Goal: Find specific page/section: Find specific page/section

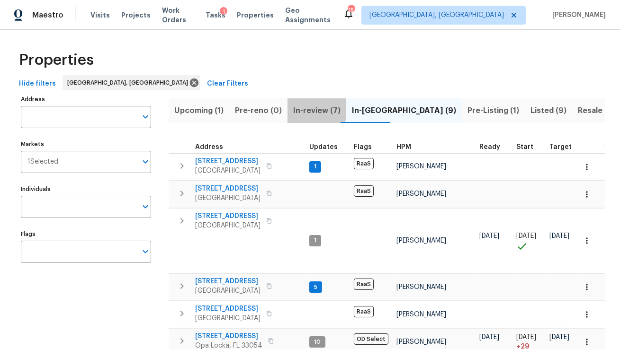
click at [296, 108] on span "In-review (7)" at bounding box center [316, 110] width 47 height 13
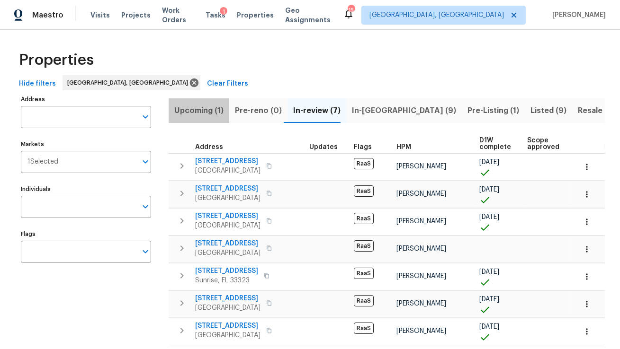
click at [196, 100] on button "Upcoming (1)" at bounding box center [199, 110] width 61 height 25
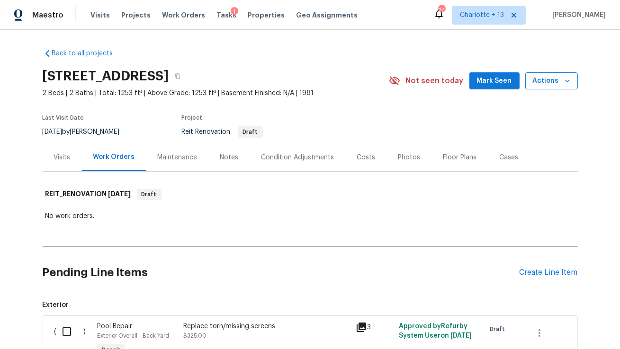
click at [562, 84] on icon "button" at bounding box center [566, 80] width 9 height 9
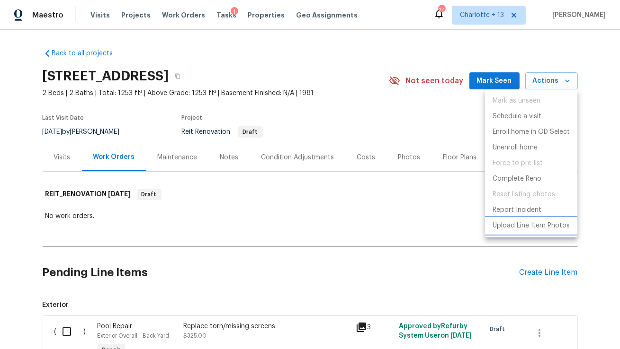
click at [528, 226] on p "Upload Line Item Photos" at bounding box center [530, 226] width 77 height 10
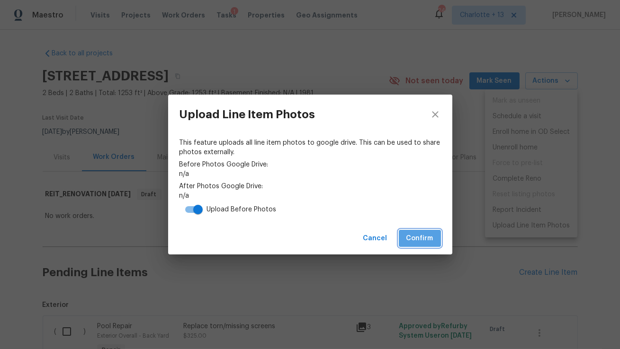
click at [411, 235] on span "Confirm" at bounding box center [419, 239] width 27 height 12
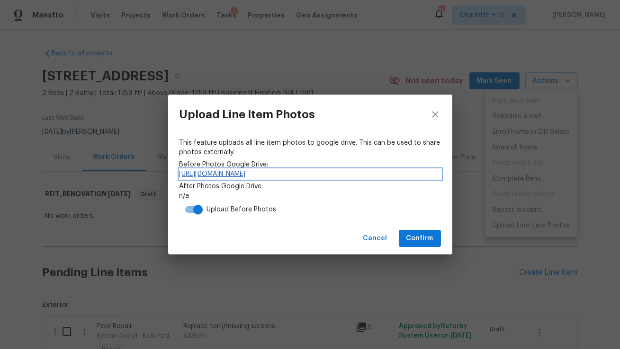
click at [262, 177] on link "https://drive.google.com/drive/folders/1Vd0odNQ97PLtXrl9M3qNwxmEWT05wEMs" at bounding box center [309, 173] width 261 height 9
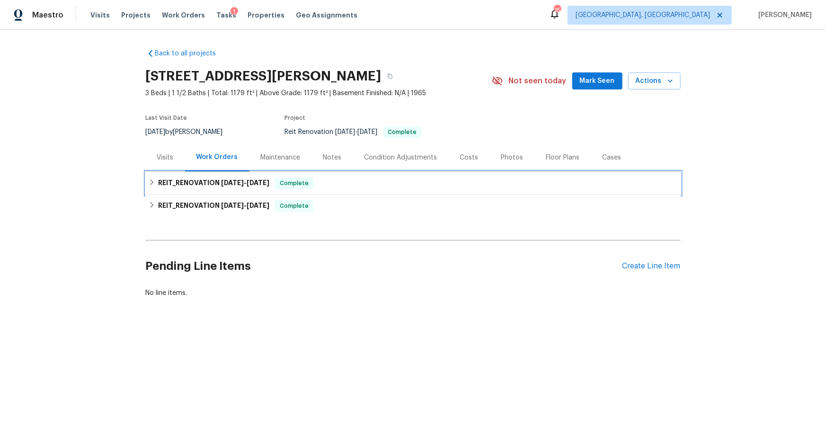
click at [196, 181] on h6 "REIT_RENOVATION [DATE] - [DATE]" at bounding box center [213, 183] width 111 height 11
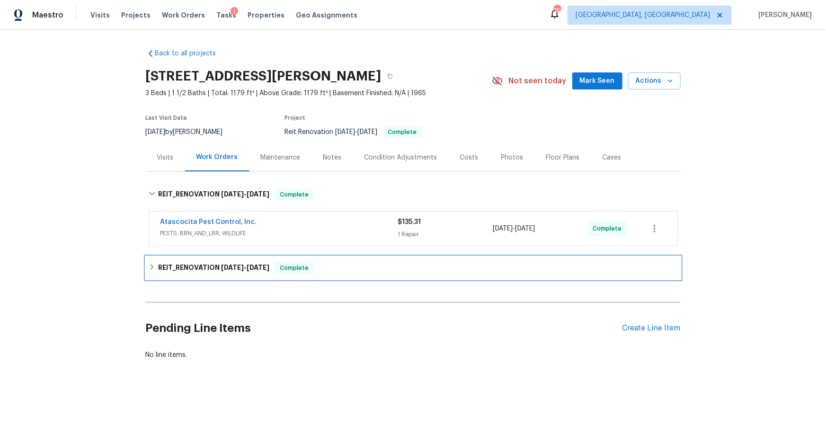
click at [218, 266] on h6 "REIT_RENOVATION [DATE] - [DATE]" at bounding box center [213, 267] width 111 height 11
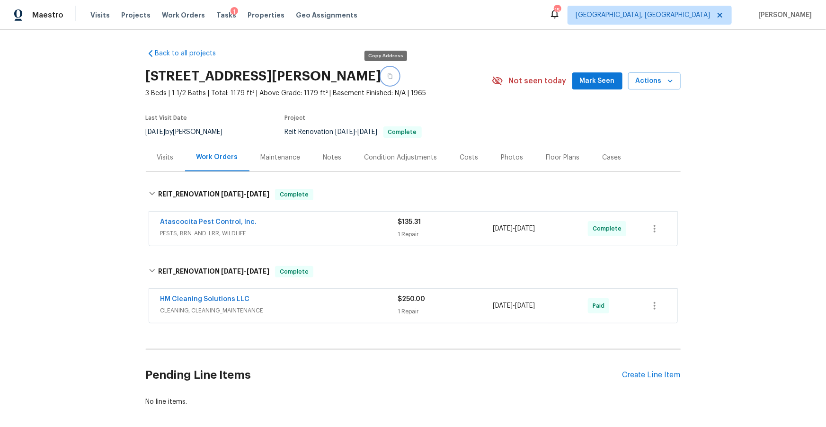
click at [387, 77] on icon "button" at bounding box center [390, 76] width 6 height 6
click at [258, 17] on span "Properties" at bounding box center [266, 14] width 37 height 9
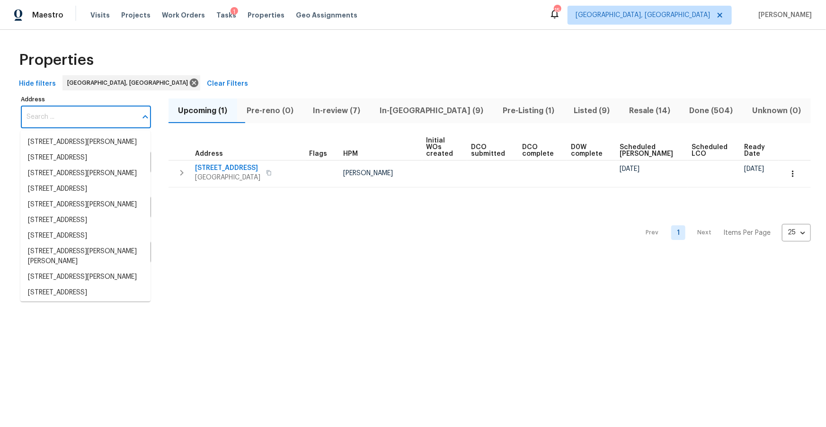
click at [108, 123] on input "Address" at bounding box center [79, 117] width 116 height 22
paste input "21827 Silverbrook Ln, Katy, TX 77449"
type input "21827 Silverbrook Ln, Katy, TX 77449"
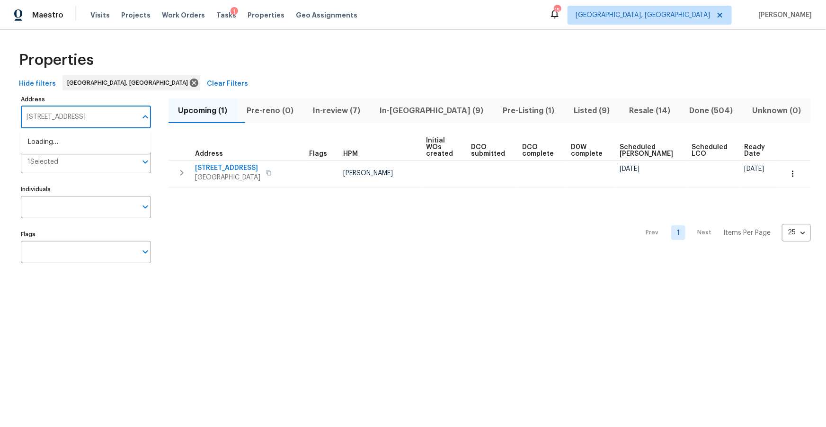
scroll to position [0, 2]
click at [103, 135] on li "21827 Silverbrook Ln Katy TX 77449" at bounding box center [85, 142] width 130 height 16
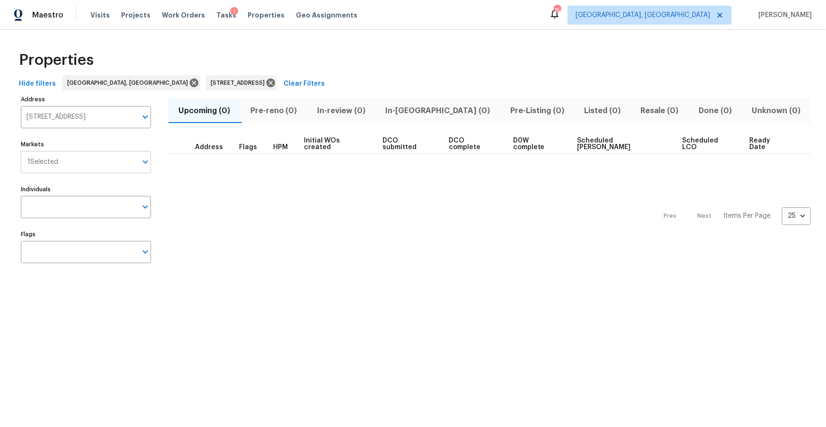
click at [103, 169] on input "Markets" at bounding box center [97, 162] width 79 height 22
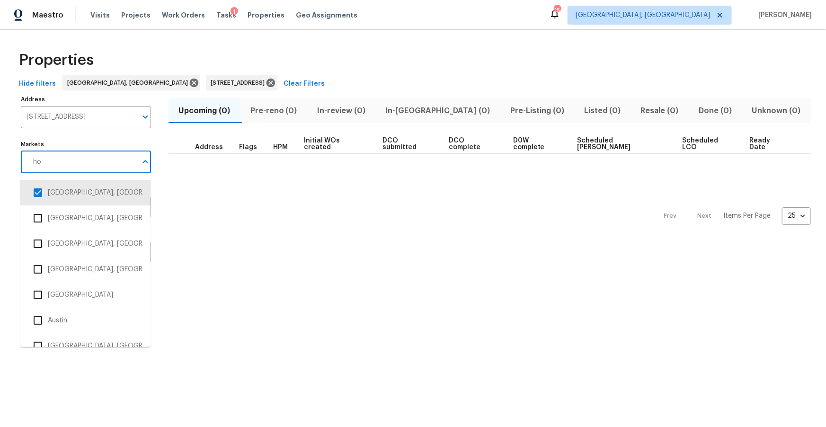
type input "hou"
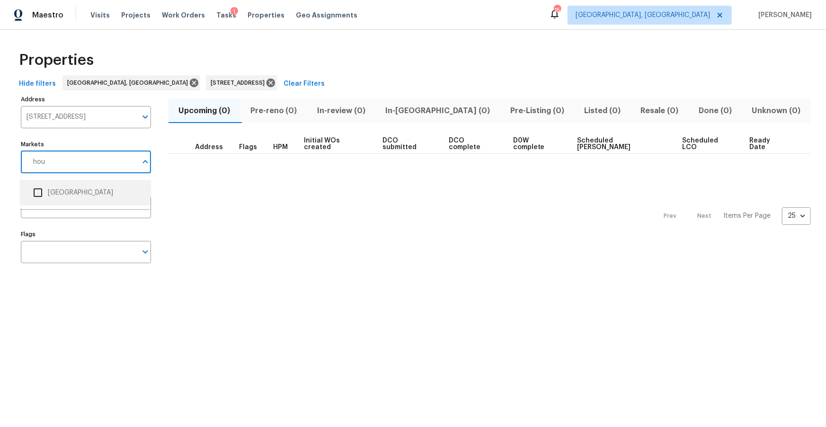
click at [61, 191] on li "Houston" at bounding box center [85, 193] width 115 height 20
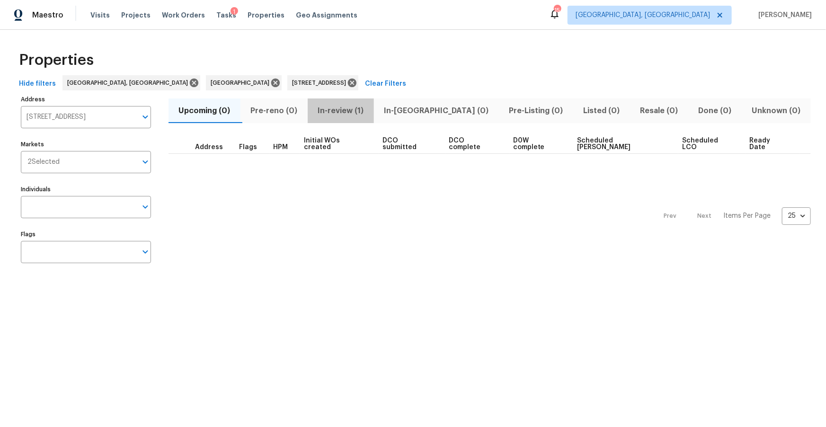
click at [346, 113] on span "In-review (1)" at bounding box center [340, 110] width 55 height 13
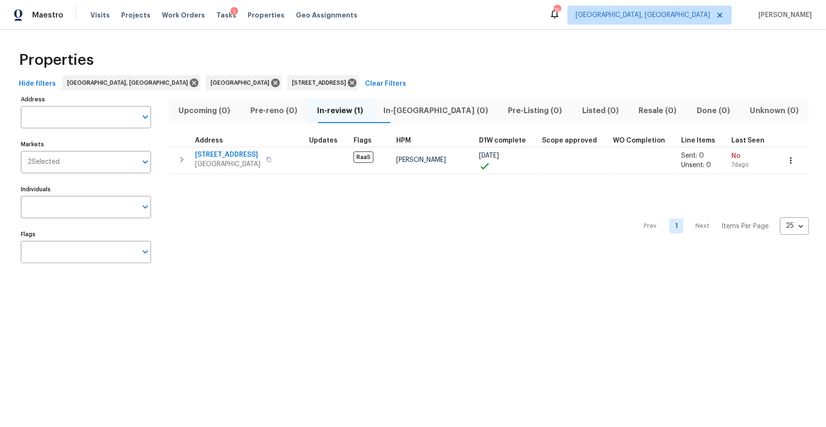
type input "21827 Silverbrook Ln Katy TX 77449"
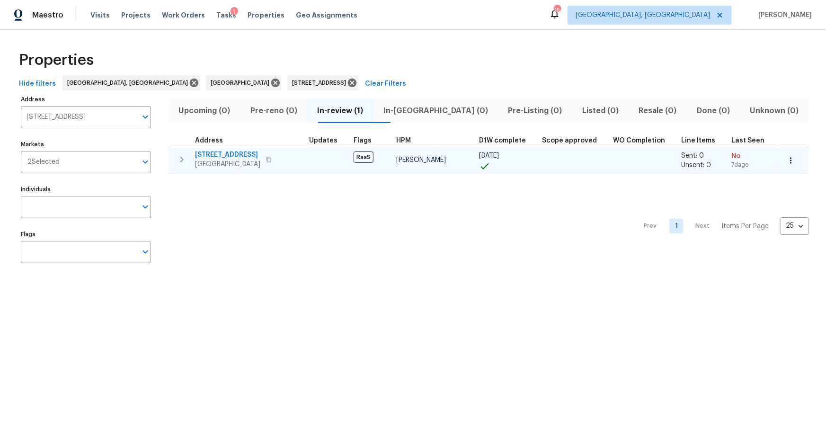
click at [223, 156] on span "21827 Silverbrook Ln" at bounding box center [227, 154] width 65 height 9
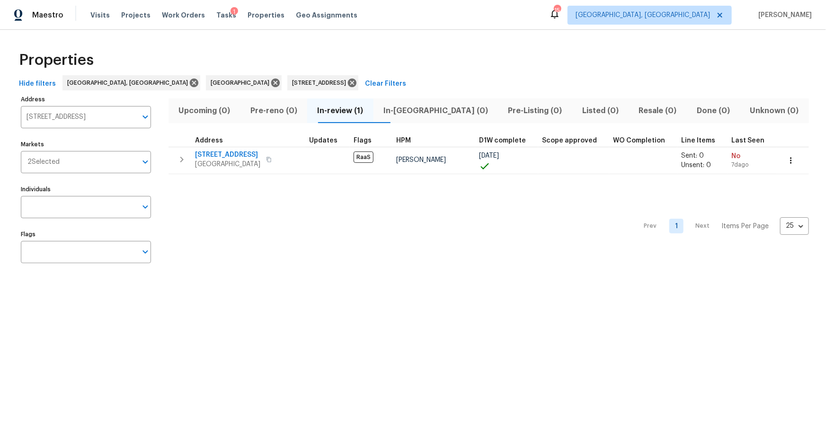
drag, startPoint x: 81, startPoint y: 8, endPoint x: 79, endPoint y: -4, distance: 12.2
click at [79, 0] on html "Maestro Visits Projects Work Orders Tasks 1 Properties Geo Assignments 15 Miami…" at bounding box center [413, 144] width 826 height 288
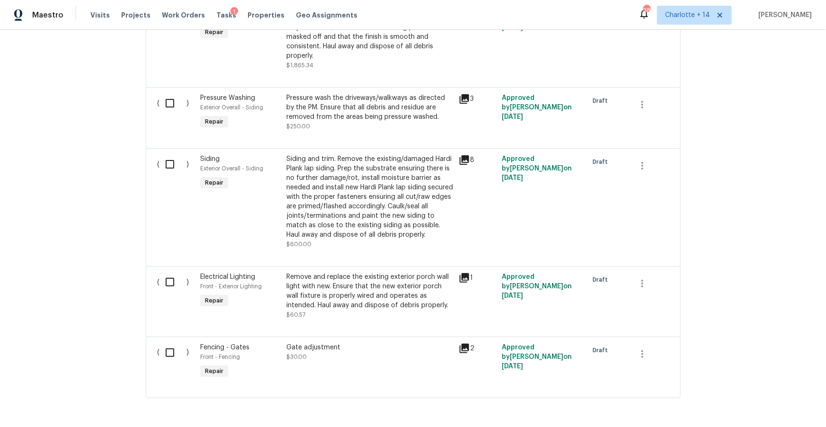
scroll to position [2201, 0]
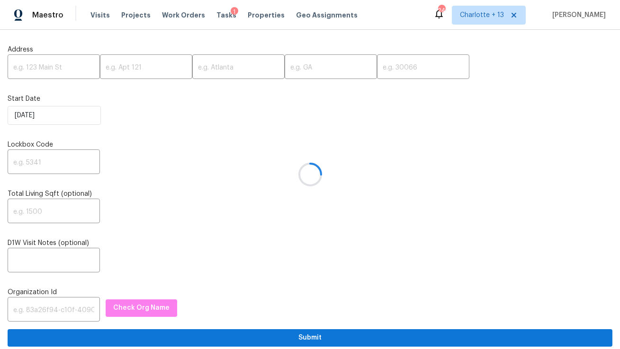
drag, startPoint x: 65, startPoint y: 59, endPoint x: 63, endPoint y: 63, distance: 4.9
click at [64, 61] on div at bounding box center [310, 174] width 620 height 349
click at [62, 69] on input "text" at bounding box center [54, 68] width 92 height 22
paste input "8723 Chipping Lane, Houston, TX 77088"
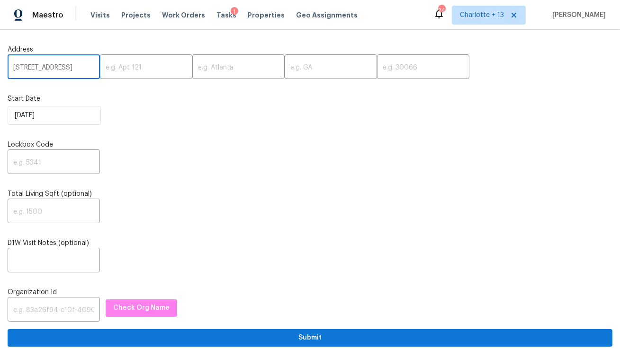
click at [69, 68] on input "8723 Chipping Lane, Houston, TX 77088" at bounding box center [54, 68] width 92 height 22
type input "8723 Chipping Lane, Houston, TX"
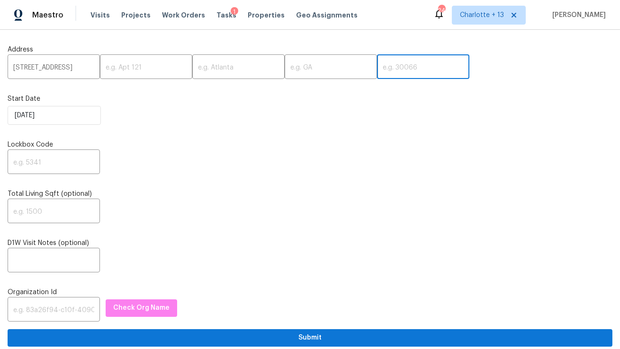
click at [377, 71] on input "text" at bounding box center [423, 68] width 92 height 22
paste input "77088"
type input "77088"
click at [82, 69] on input "8723 Chipping Lane, Houston, TX" at bounding box center [54, 68] width 92 height 22
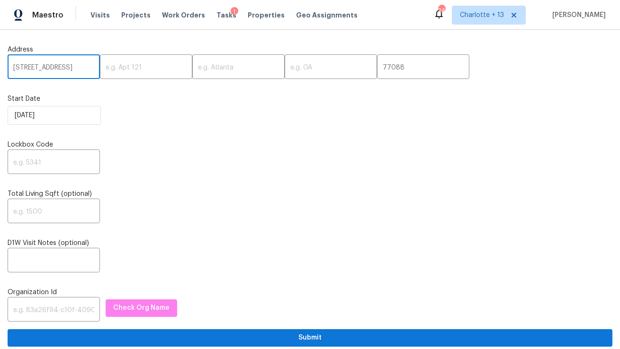
click at [82, 69] on input "8723 Chipping Lane, Houston, TX" at bounding box center [54, 68] width 92 height 22
type input "8723 Chipping Lane,, TX"
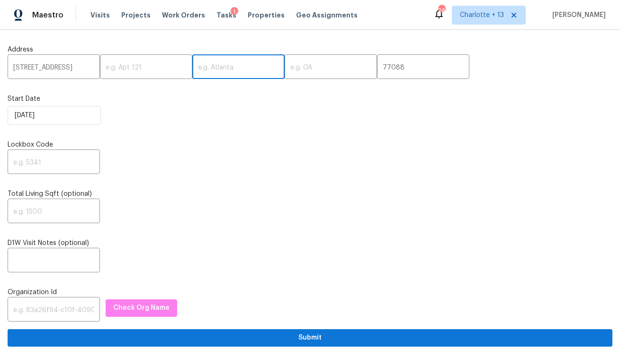
click at [198, 70] on input "text" at bounding box center [238, 68] width 92 height 22
paste input "Houston"
type input "Houston"
click at [84, 69] on input "8723 Chipping Lane,, TX" at bounding box center [54, 68] width 92 height 22
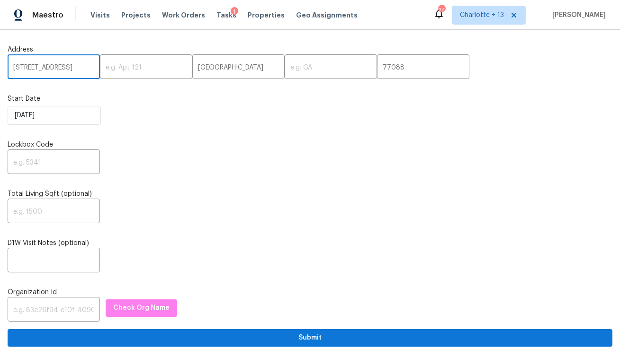
click at [84, 69] on input "8723 Chipping Lane,, TX" at bounding box center [54, 68] width 92 height 22
type input "8723 Chipping Lane,,"
click at [285, 69] on input "text" at bounding box center [331, 68] width 92 height 22
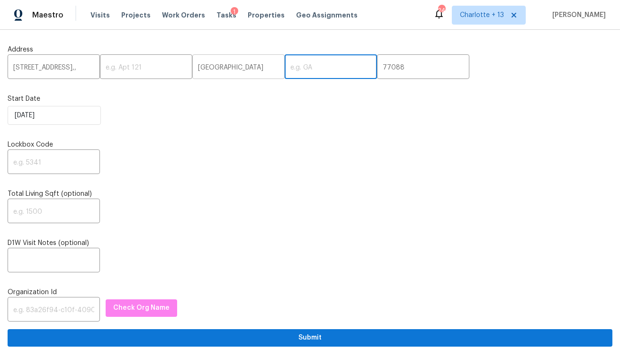
paste input "TX"
type input "TX"
click at [82, 67] on input "8723 Chipping Lane,," at bounding box center [54, 68] width 92 height 22
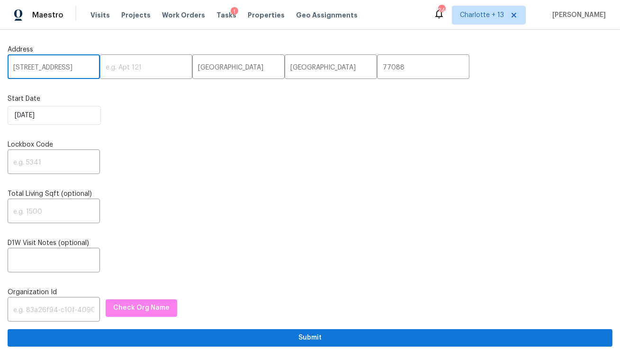
type input "8723 Chipping Lane"
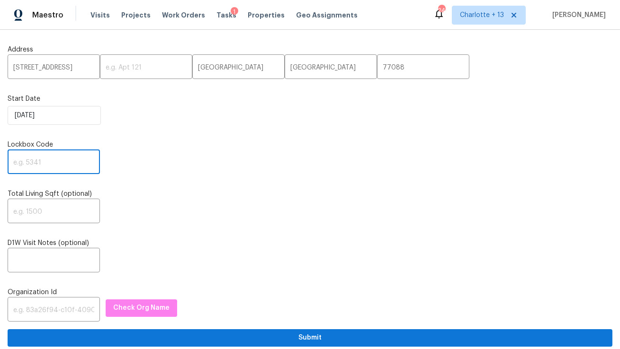
click at [58, 159] on input "text" at bounding box center [54, 163] width 92 height 22
paste input "2994"
type input "2994"
click at [29, 311] on input "text" at bounding box center [54, 311] width 92 height 22
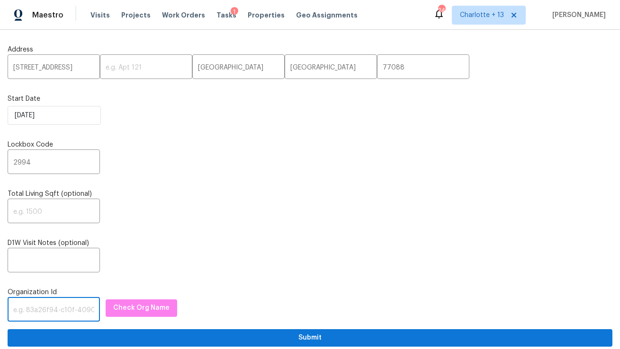
paste input "1349d153-b359-4f9b-b4dd-758ff939cc37"
type input "1349d153-b359-4f9b-b4dd-758ff939cc37"
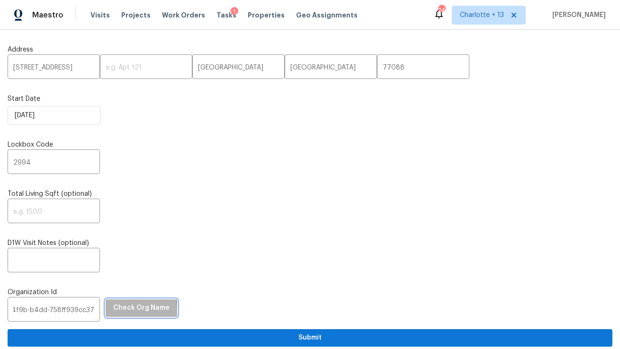
click at [128, 313] on span "Check Org Name" at bounding box center [141, 309] width 56 height 12
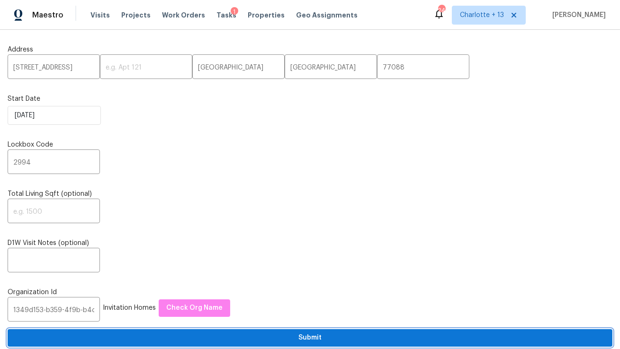
click at [161, 340] on span "Submit" at bounding box center [309, 338] width 589 height 12
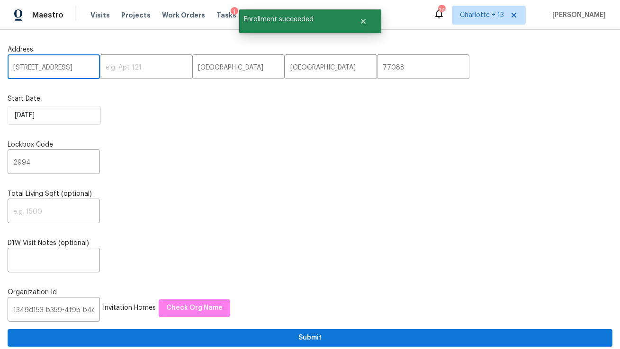
click at [53, 71] on input "8723 Chipping Lane" at bounding box center [54, 68] width 92 height 22
click at [95, 15] on span "Visits" at bounding box center [99, 14] width 19 height 9
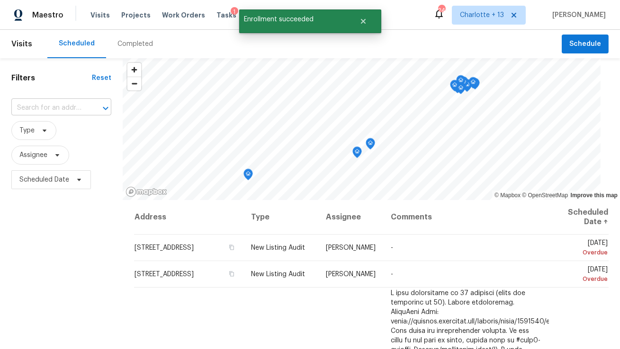
click at [44, 110] on input "text" at bounding box center [47, 108] width 73 height 15
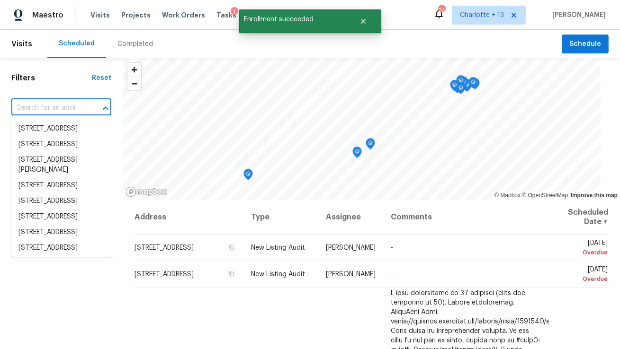
paste input "8723 Chipping Lane"
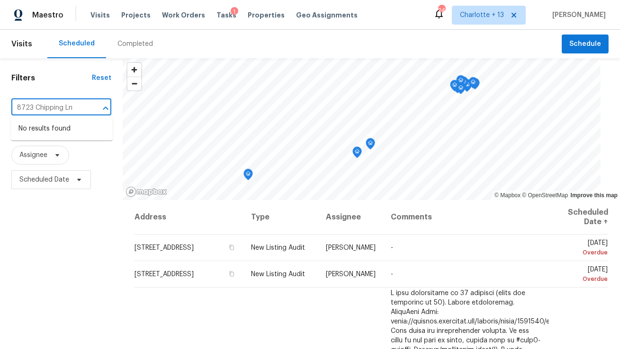
type input "8723 Chipping Ln"
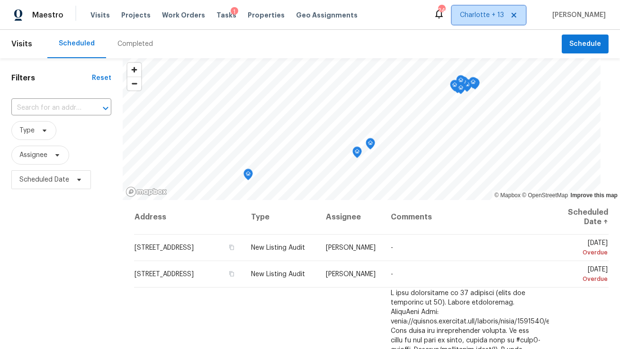
click at [504, 11] on span "Charlotte + 13" at bounding box center [482, 14] width 44 height 9
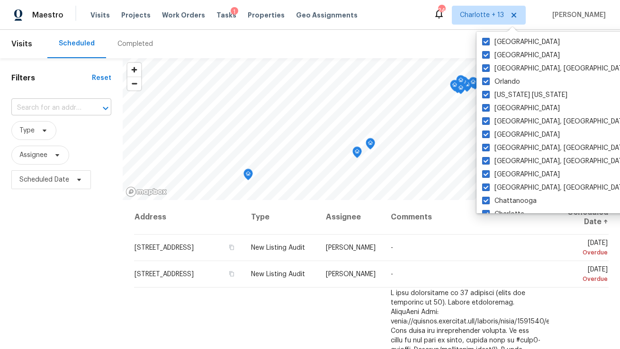
click at [71, 107] on input "text" at bounding box center [47, 108] width 73 height 15
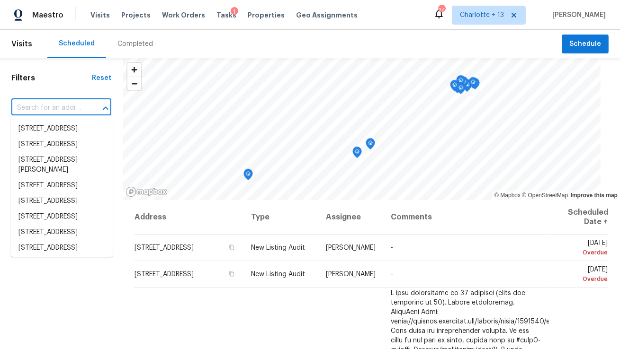
paste input "Lockbox- 2994"
type input "Lockbox- 2994"
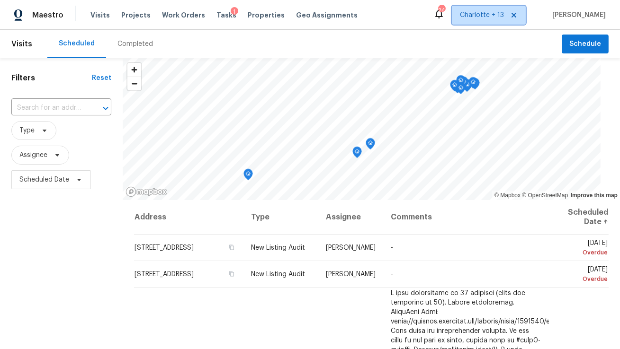
click at [503, 17] on span "Charlotte + 13" at bounding box center [482, 14] width 44 height 9
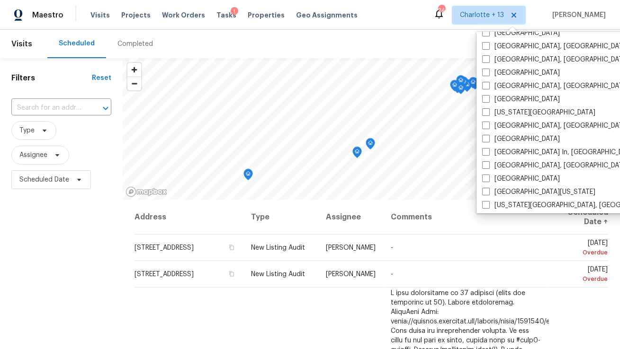
scroll to position [393, 0]
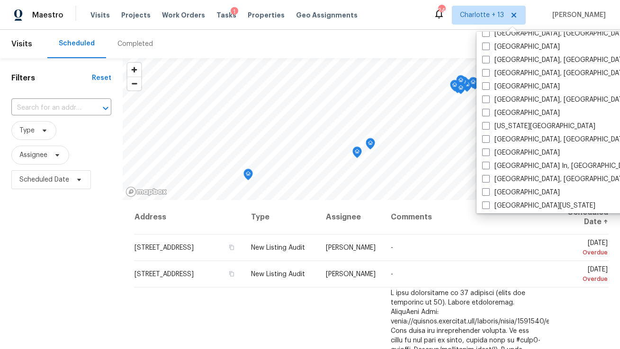
click at [511, 89] on label "Houston" at bounding box center [521, 86] width 78 height 9
click at [488, 88] on input "Houston" at bounding box center [485, 85] width 6 height 6
checkbox input "true"
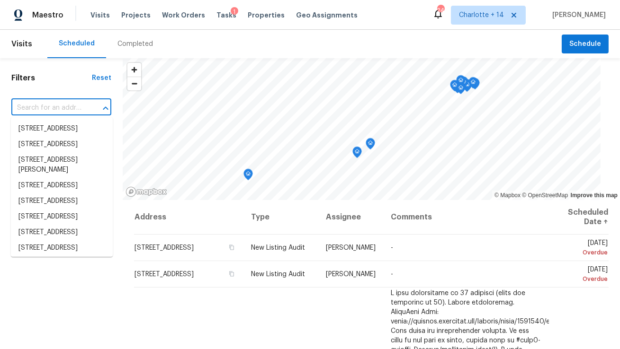
click at [65, 106] on input "text" at bounding box center [47, 108] width 73 height 15
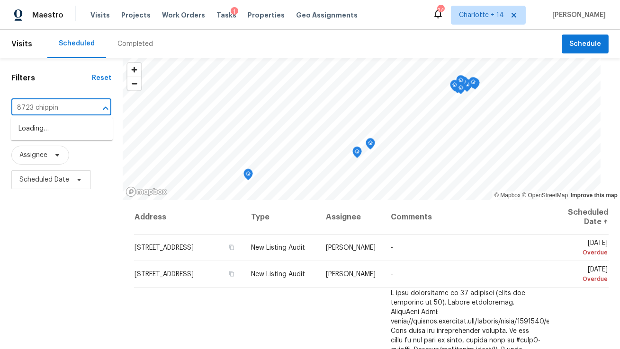
type input "8723 chipping"
click at [23, 137] on li "8723 Chipping Ln, Houston, TX 77088" at bounding box center [62, 129] width 102 height 16
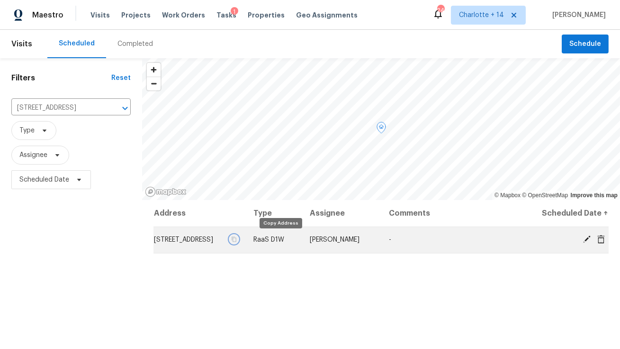
click at [237, 240] on icon "button" at bounding box center [234, 240] width 6 height 6
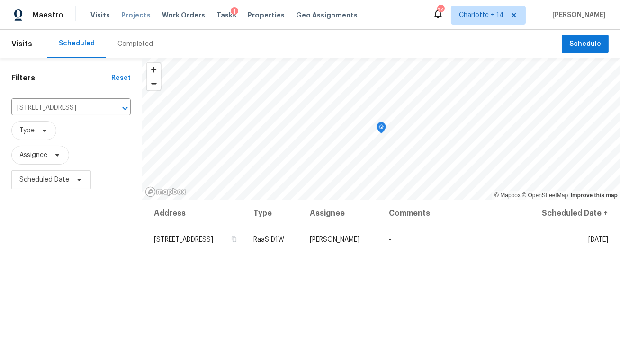
click at [126, 13] on span "Projects" at bounding box center [135, 14] width 29 height 9
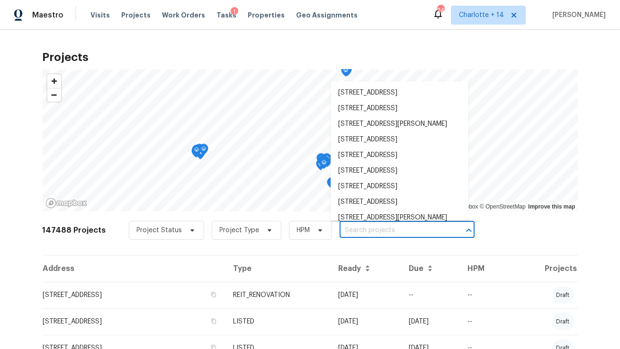
click at [346, 232] on input "text" at bounding box center [393, 230] width 108 height 15
paste input "8723 Chipping Ln, Houston, TX 77088"
type input "8723 Chipping Ln, Houston, TX 77088"
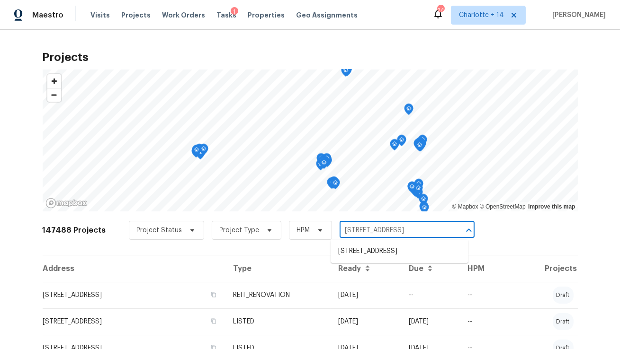
scroll to position [0, 11]
click at [347, 248] on li "8723 Chipping Ln, Houston, TX 77088" at bounding box center [399, 252] width 138 height 16
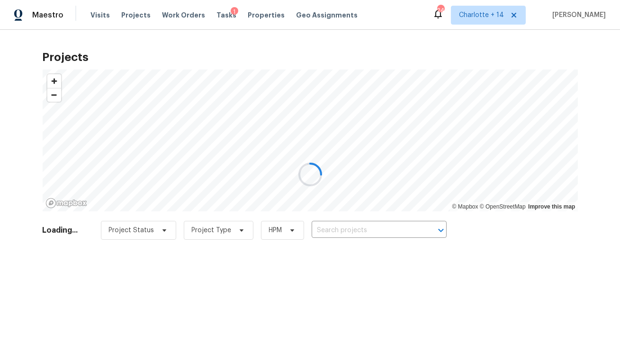
type input "8723 Chipping Ln, Houston, TX 77088"
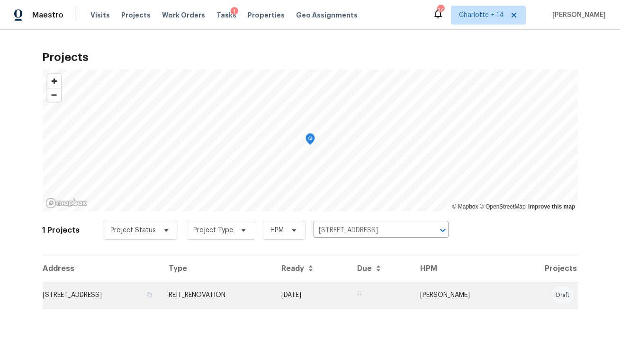
click at [96, 288] on td "8723 Chipping Ln, Houston, TX 77088" at bounding box center [102, 295] width 119 height 27
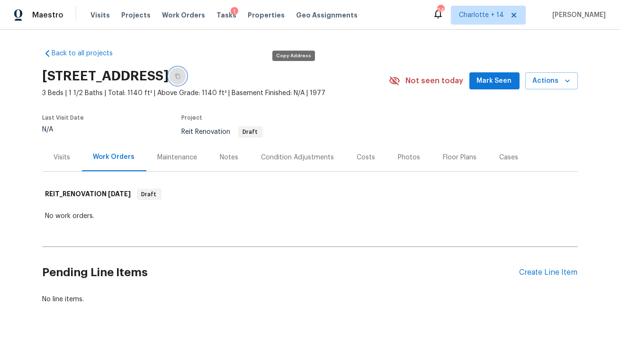
drag, startPoint x: 291, startPoint y: 77, endPoint x: 236, endPoint y: 40, distance: 66.1
click at [180, 77] on icon "button" at bounding box center [177, 76] width 5 height 5
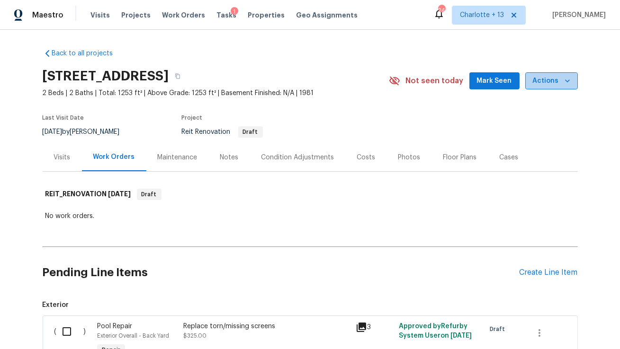
click at [561, 80] on span "Actions" at bounding box center [551, 81] width 37 height 12
